Goal: Communication & Community: Ask a question

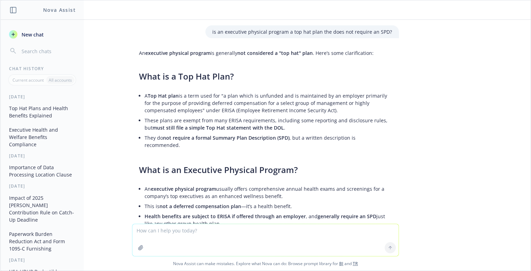
scroll to position [2511, 0]
